Goal: Navigation & Orientation: Find specific page/section

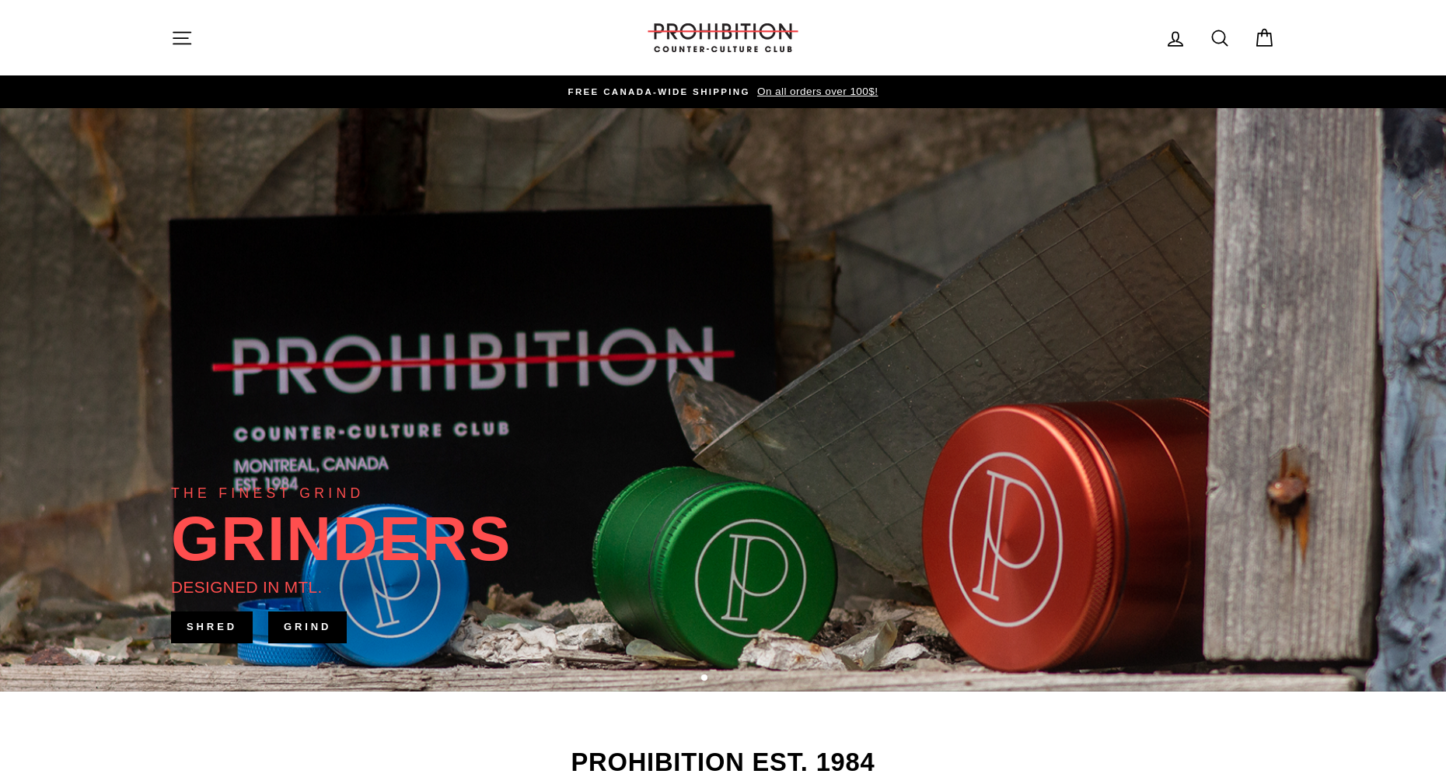
click at [200, 30] on button "Site navigation" at bounding box center [182, 37] width 40 height 33
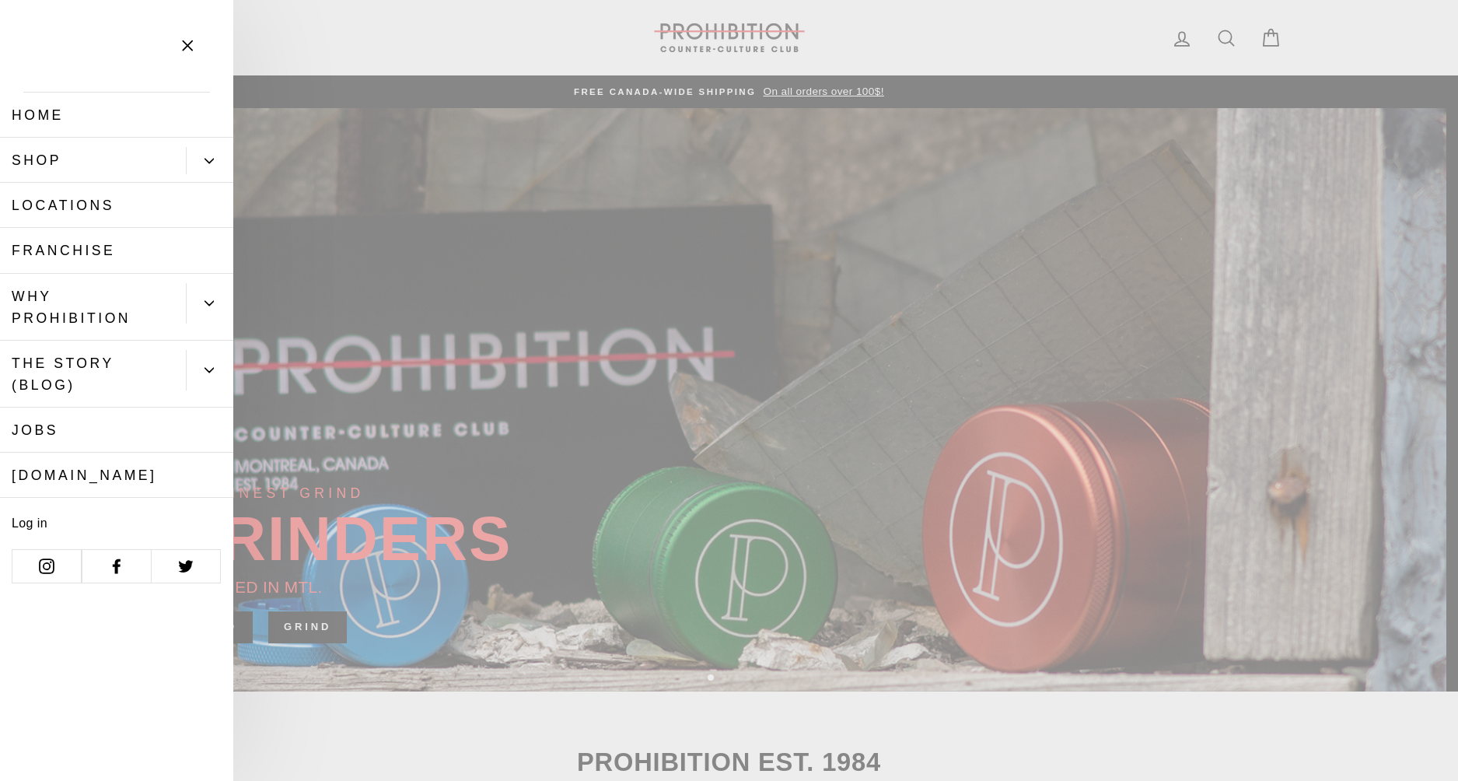
click at [218, 160] on button "Primary" at bounding box center [209, 160] width 47 height 27
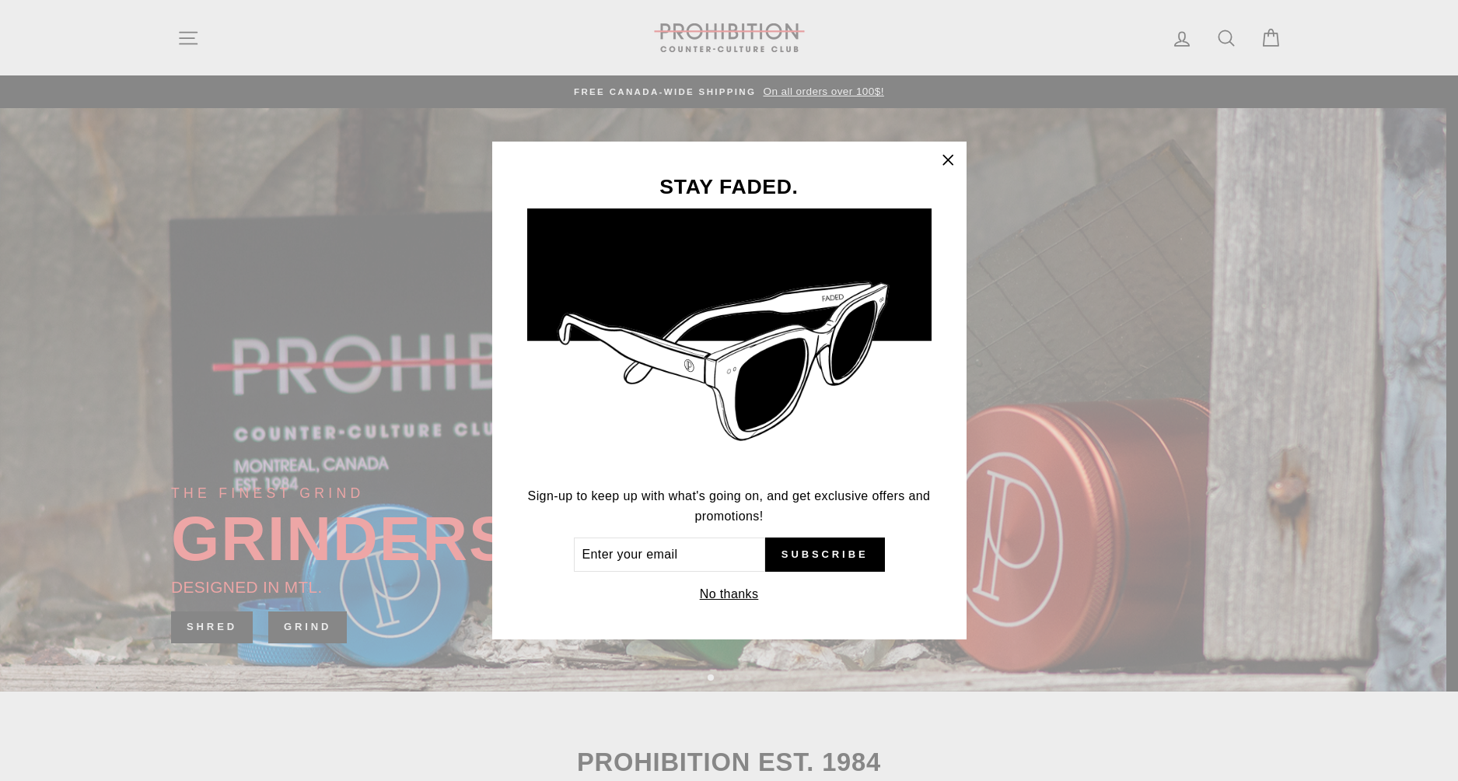
click at [945, 159] on icon "button" at bounding box center [948, 160] width 22 height 22
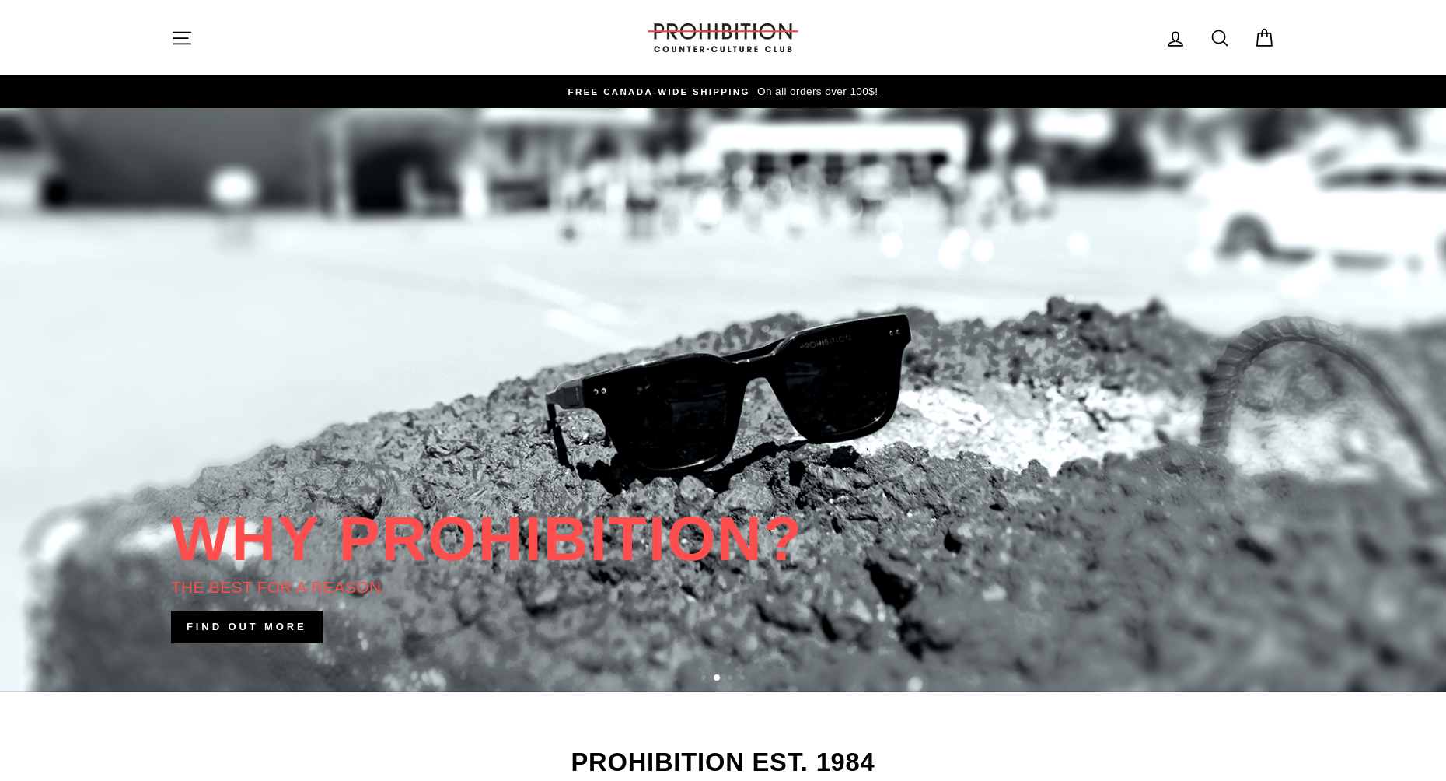
click at [176, 44] on icon "button" at bounding box center [182, 38] width 22 height 22
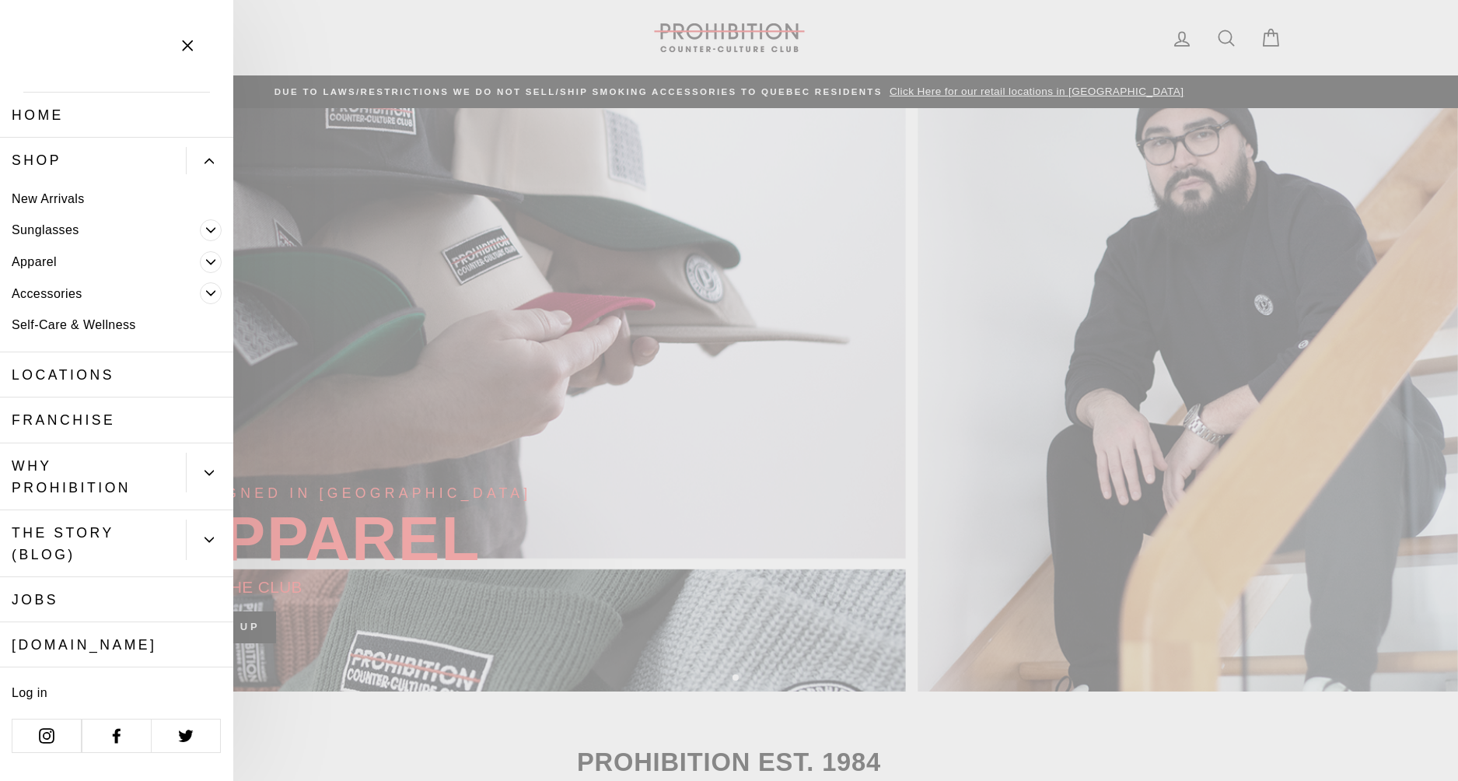
click at [213, 288] on span "Primary" at bounding box center [211, 293] width 22 height 22
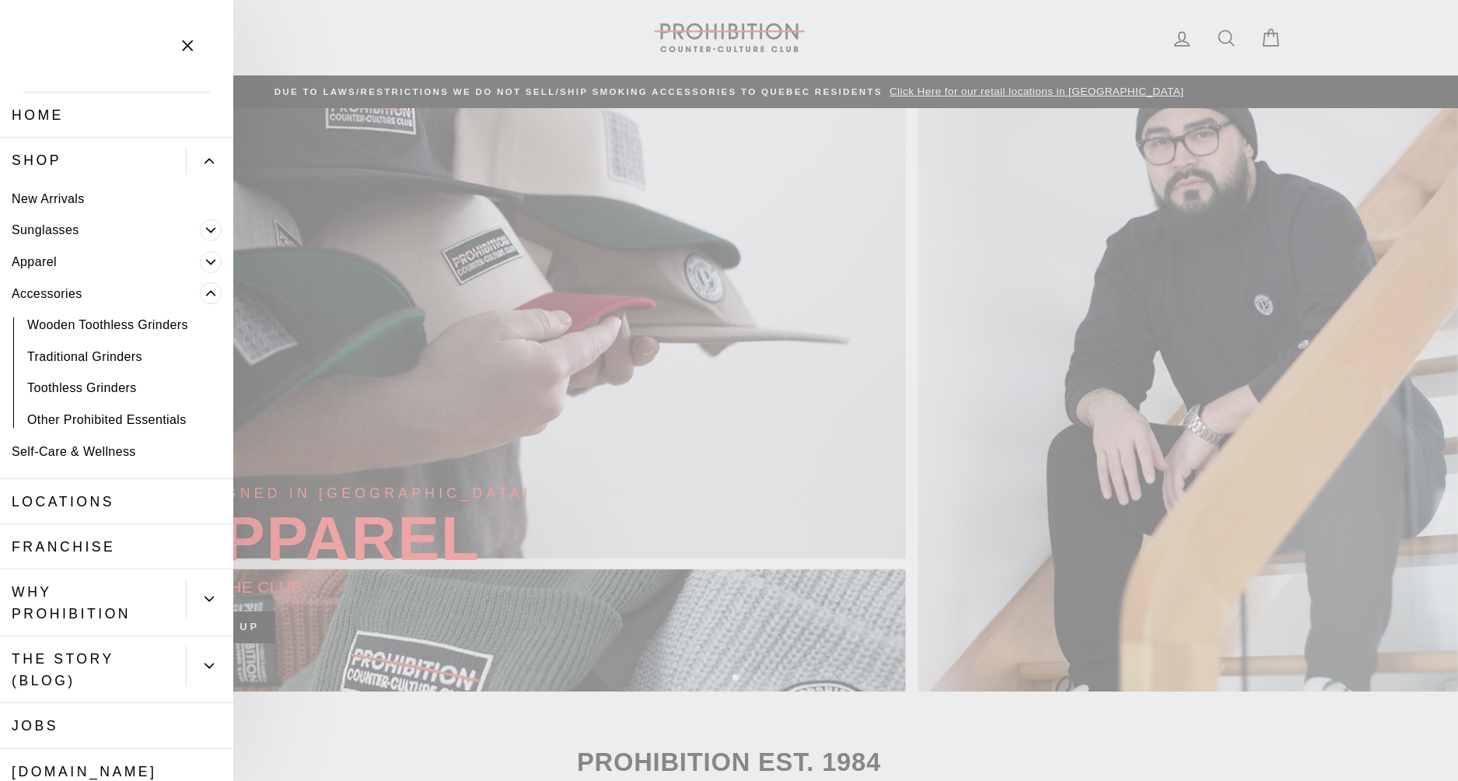
click at [213, 288] on button "Primary" at bounding box center [216, 294] width 33 height 32
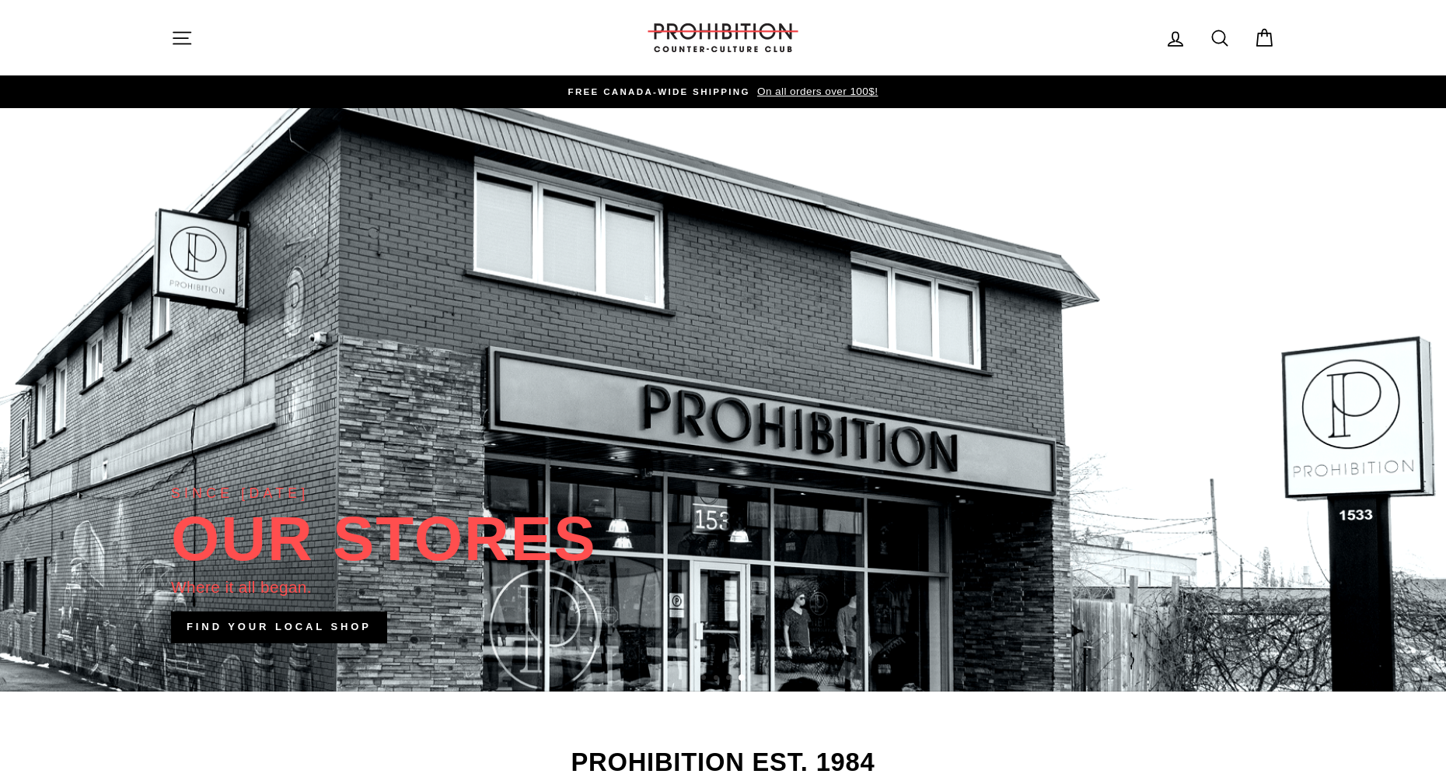
click at [699, 285] on link at bounding box center [723, 399] width 1446 height 583
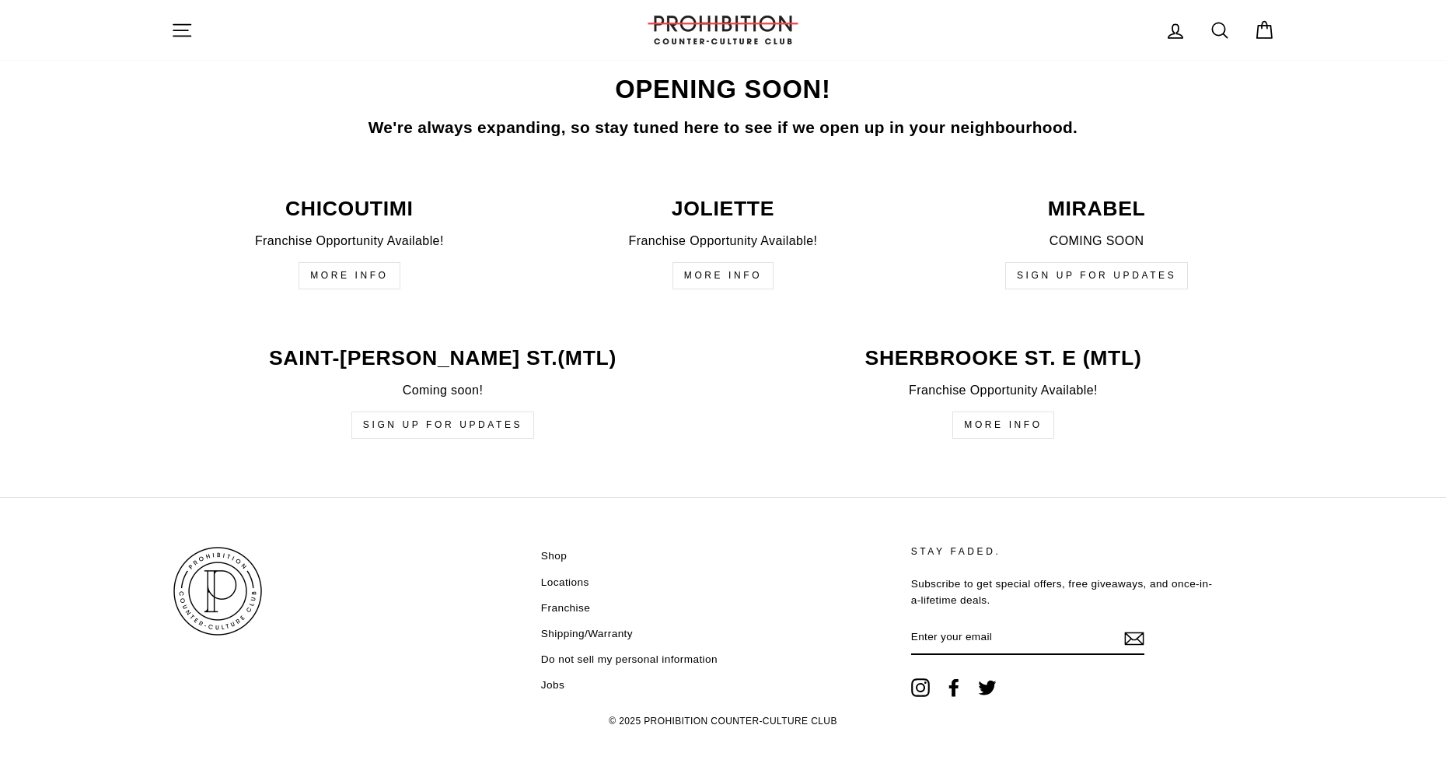
scroll to position [3704, 0]
drag, startPoint x: 400, startPoint y: 679, endPoint x: 403, endPoint y: 688, distance: 9.1
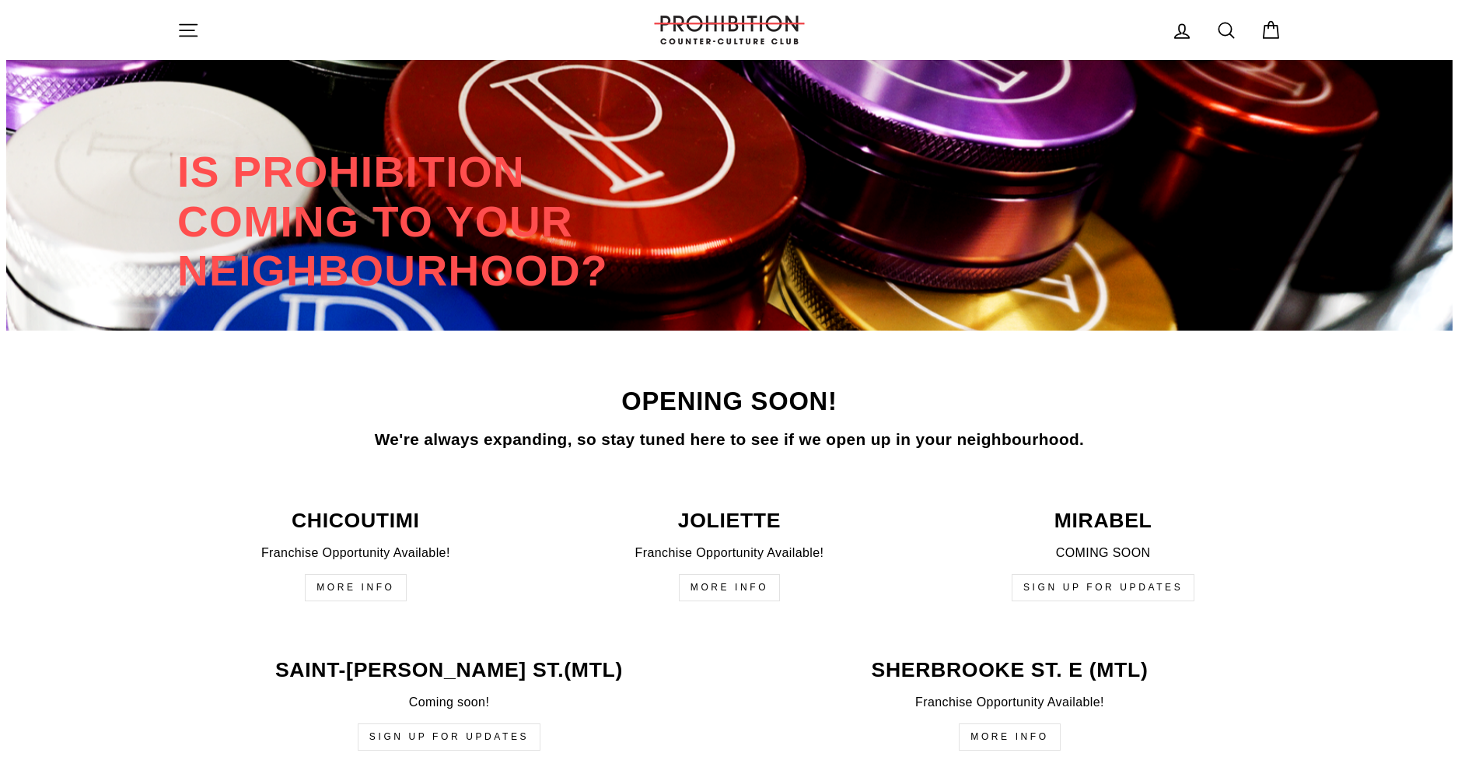
scroll to position [0, 0]
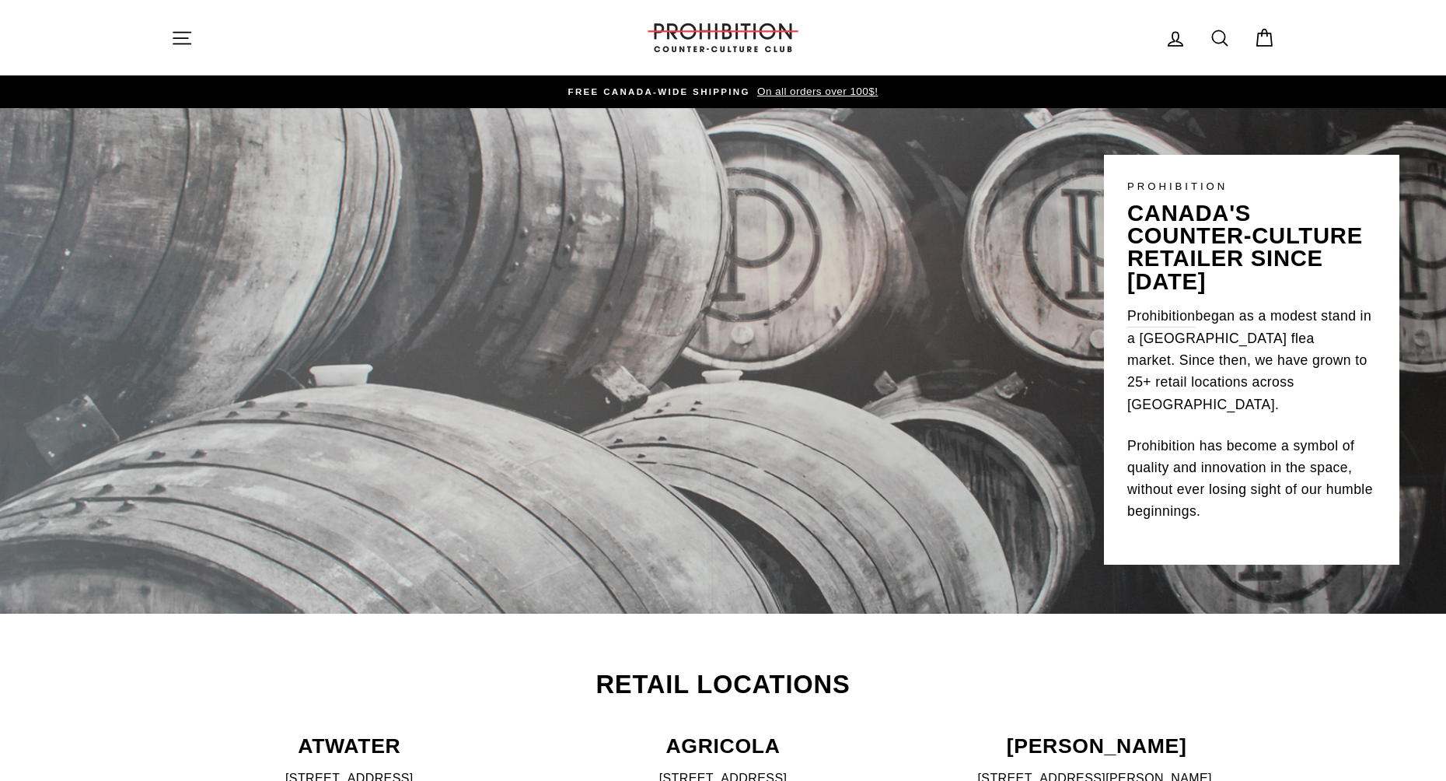
click at [181, 46] on icon "button" at bounding box center [182, 38] width 22 height 22
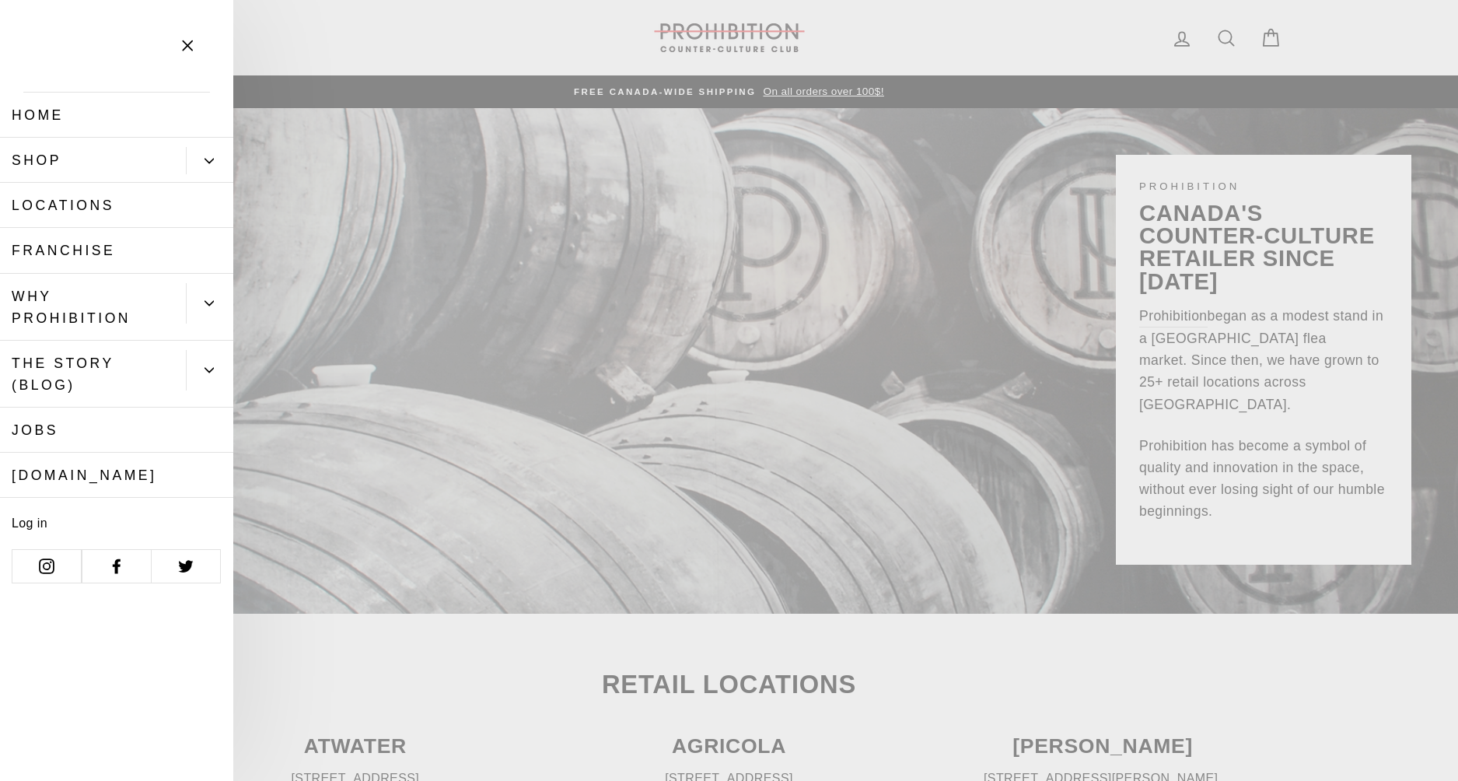
click at [204, 306] on button "Primary" at bounding box center [209, 303] width 47 height 40
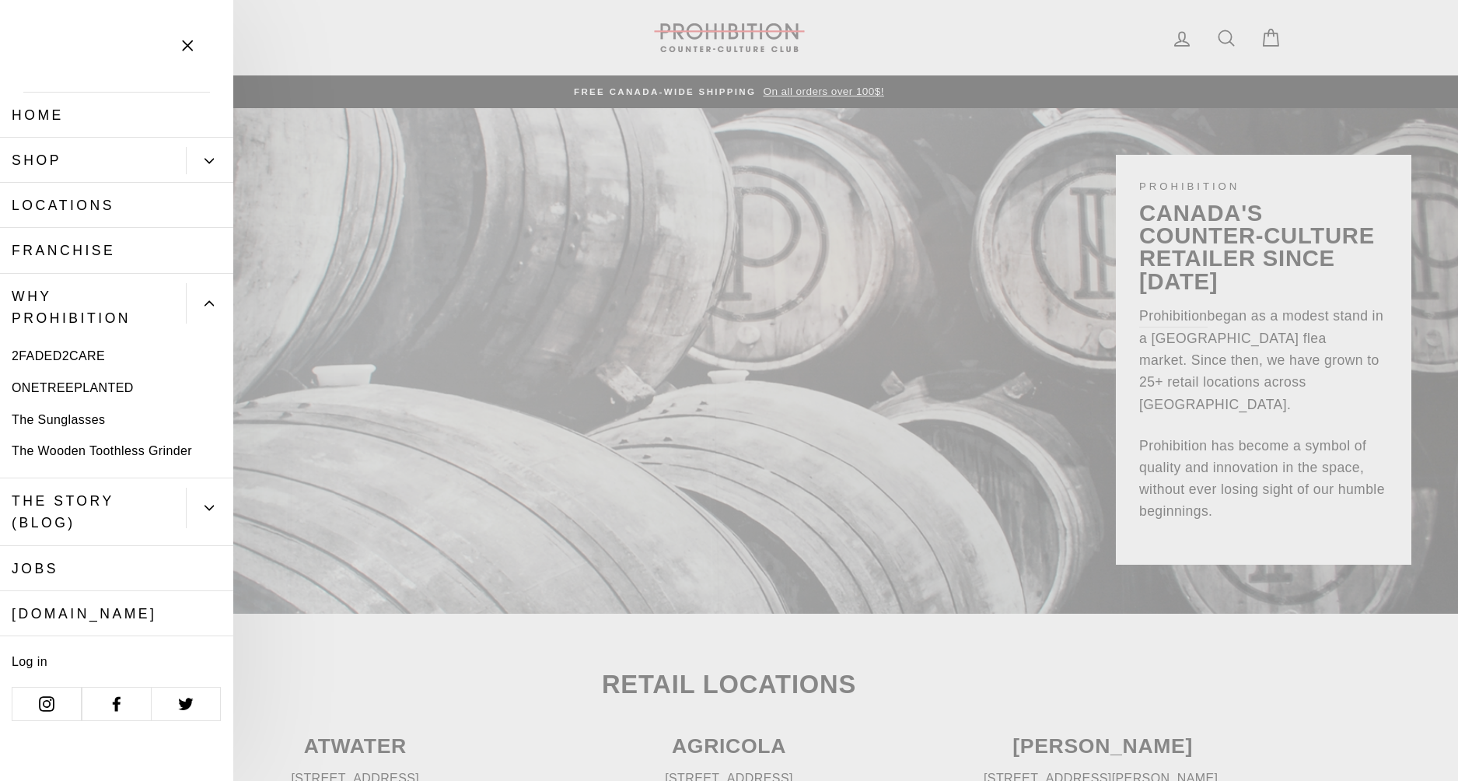
click at [204, 306] on button "Primary" at bounding box center [209, 303] width 47 height 40
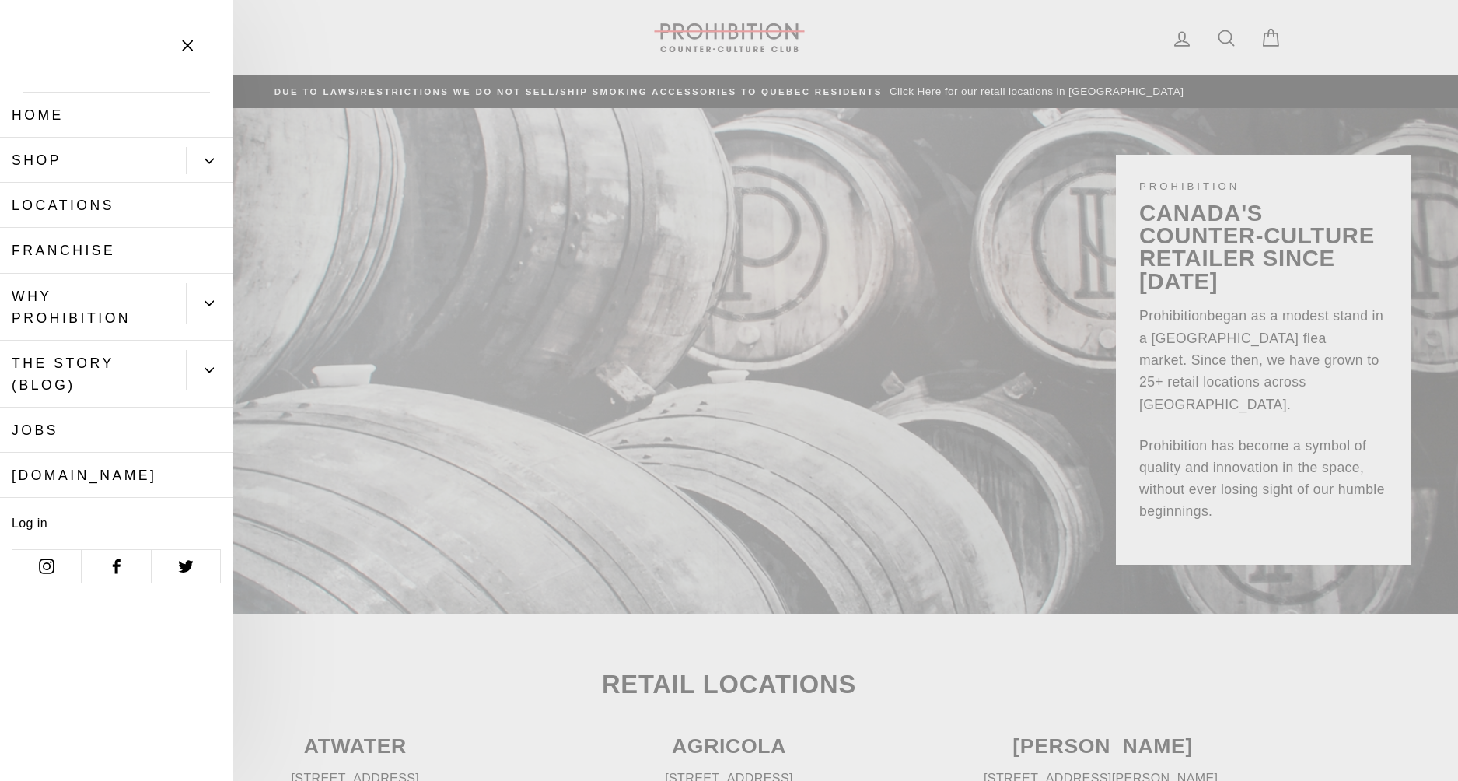
click at [204, 367] on icon "Primary" at bounding box center [208, 369] width 9 height 9
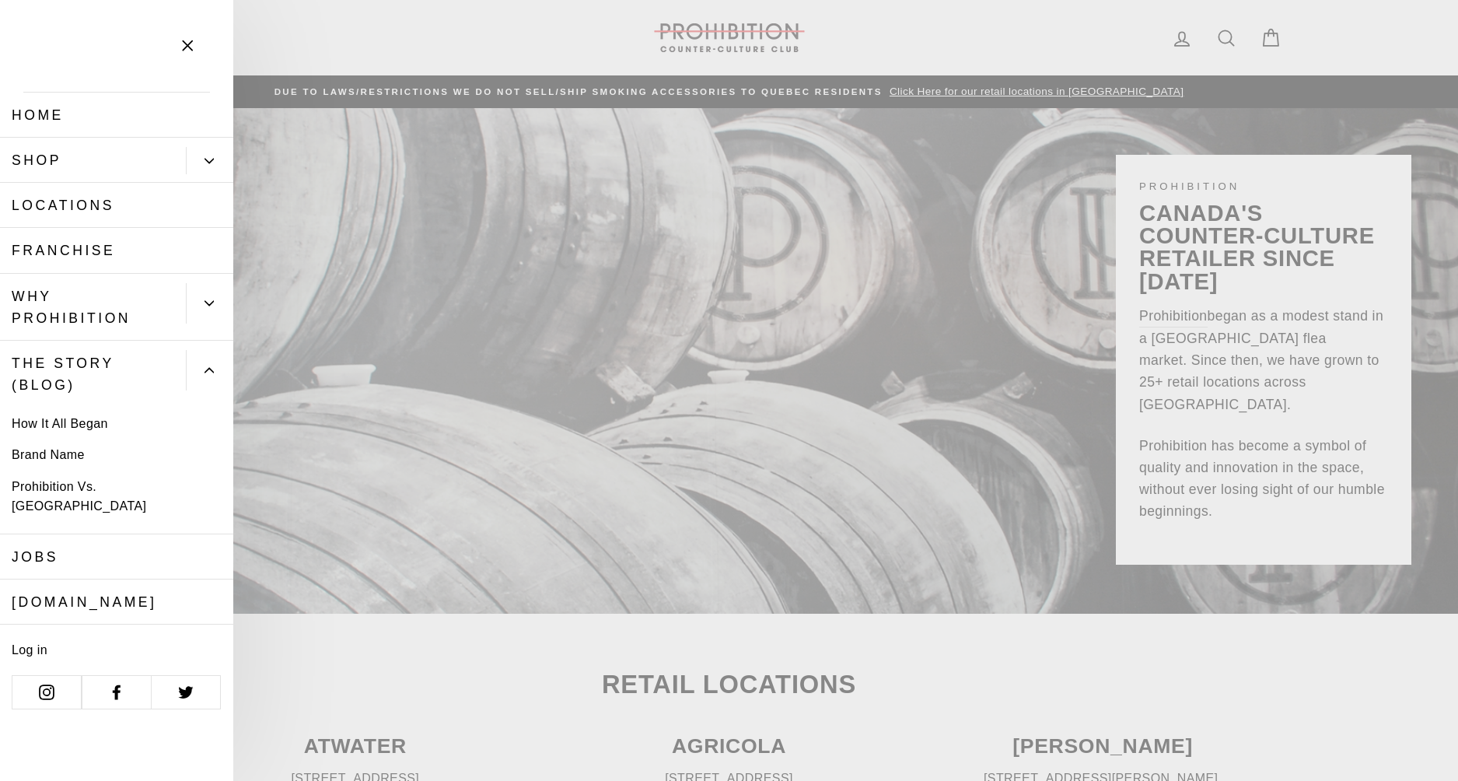
click at [204, 367] on icon "Primary" at bounding box center [208, 369] width 9 height 9
